Goal: Transaction & Acquisition: Download file/media

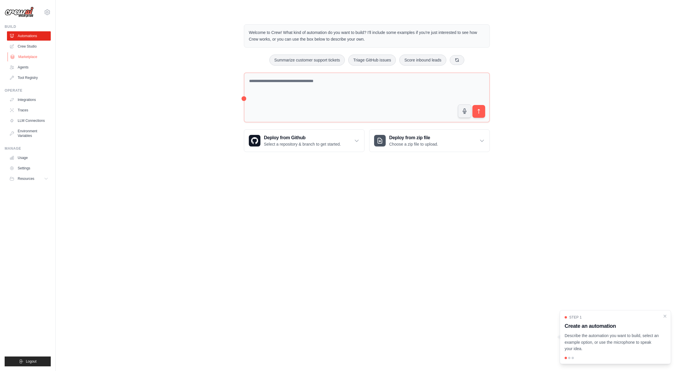
click at [30, 56] on link "Marketplace" at bounding box center [30, 56] width 44 height 9
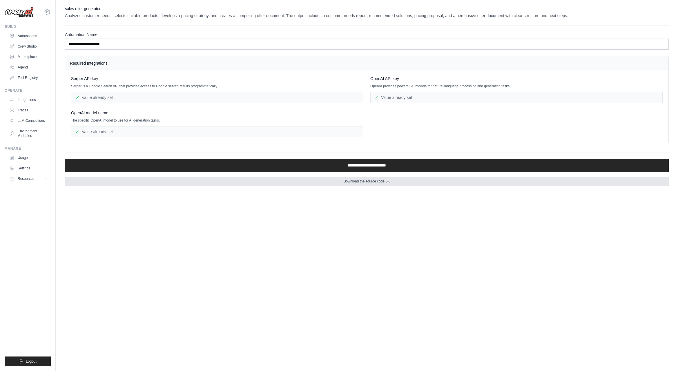
click at [388, 182] on icon at bounding box center [388, 181] width 5 height 5
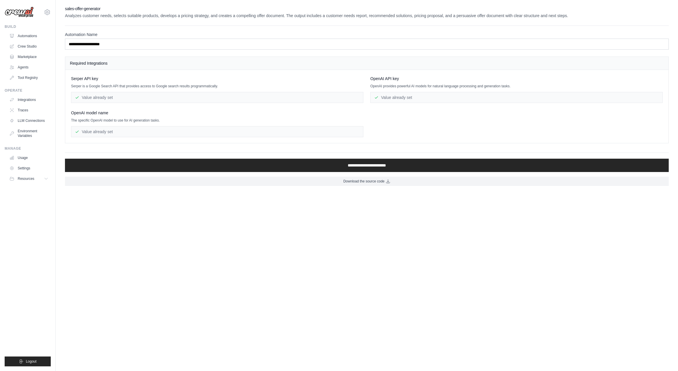
click at [262, 278] on body "[EMAIL_ADDRESS][DOMAIN_NAME] Settings Build Automations Crew Studio Resources" at bounding box center [339, 185] width 678 height 371
click at [35, 120] on link "LLM Connections" at bounding box center [30, 120] width 44 height 9
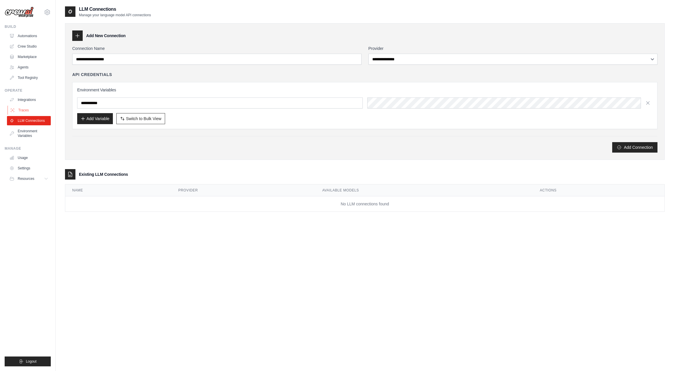
click at [35, 107] on link "Traces" at bounding box center [30, 110] width 44 height 9
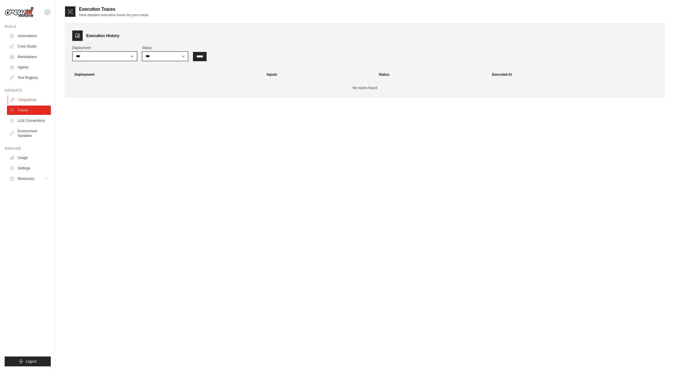
click at [34, 100] on link "Integrations" at bounding box center [30, 99] width 44 height 9
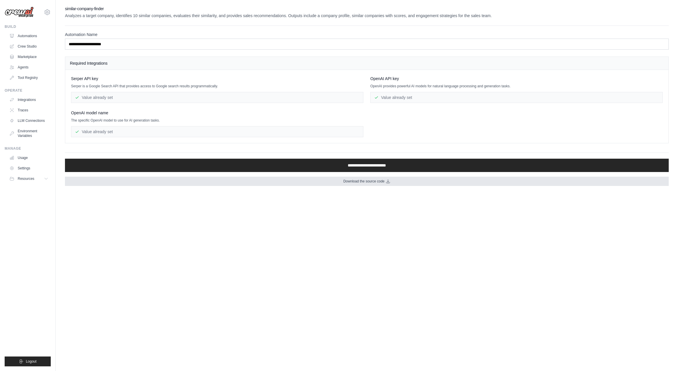
click at [371, 180] on span "Download the source code" at bounding box center [364, 181] width 41 height 5
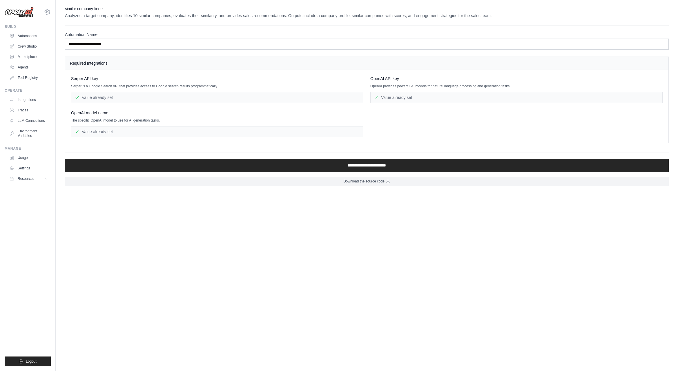
click at [358, 266] on body "mail.matthiasdunker@googlemail.com Settings Build Automations Crew Studio Resou…" at bounding box center [339, 185] width 678 height 371
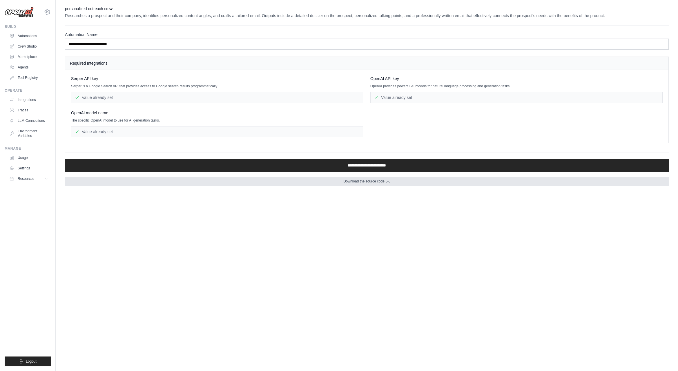
click at [374, 181] on span "Download the source code" at bounding box center [364, 181] width 41 height 5
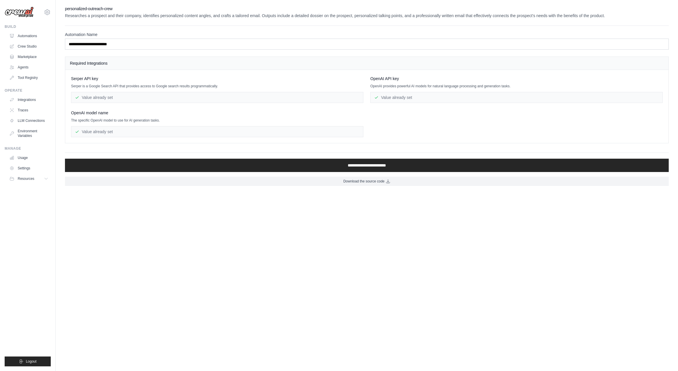
click at [376, 228] on body "[EMAIL_ADDRESS][DOMAIN_NAME] Settings Build Automations Crew Studio Resources" at bounding box center [339, 185] width 678 height 371
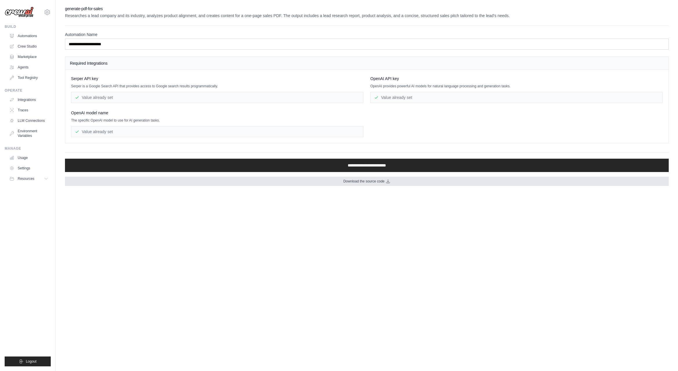
click at [397, 181] on link "Download the source code" at bounding box center [367, 181] width 604 height 9
click at [353, 180] on span "Download the source code" at bounding box center [364, 181] width 41 height 5
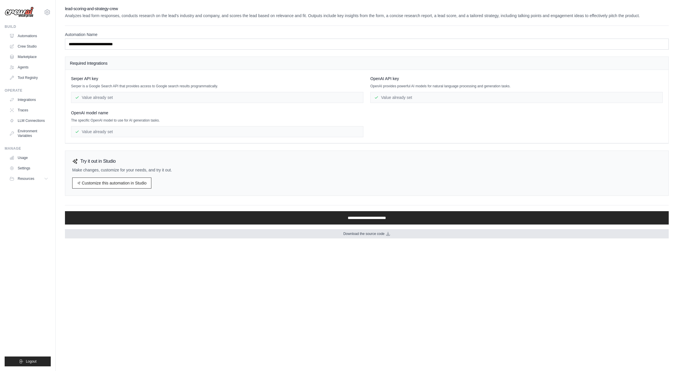
click at [380, 236] on span "Download the source code" at bounding box center [364, 234] width 41 height 5
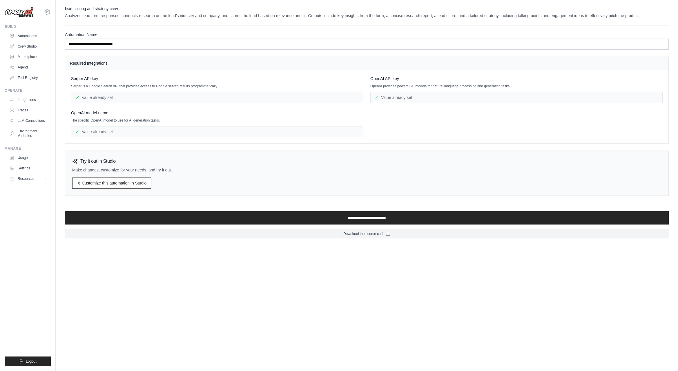
click at [430, 282] on body "[EMAIL_ADDRESS][DOMAIN_NAME] Settings Build Automations Crew Studio Resources" at bounding box center [339, 185] width 678 height 371
